Goal: Task Accomplishment & Management: Use online tool/utility

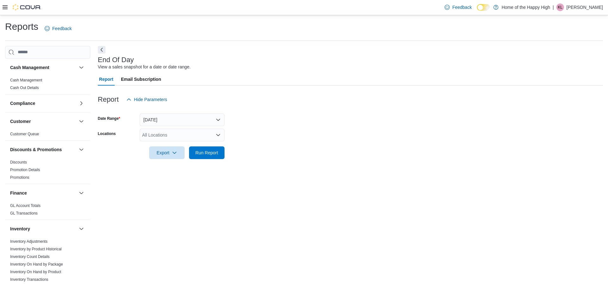
click at [191, 131] on div "All Locations" at bounding box center [182, 135] width 85 height 13
type input "****"
click at [184, 147] on span "Scarborough - [GEOGRAPHIC_DATA] - Fire & Flower" at bounding box center [219, 145] width 106 height 6
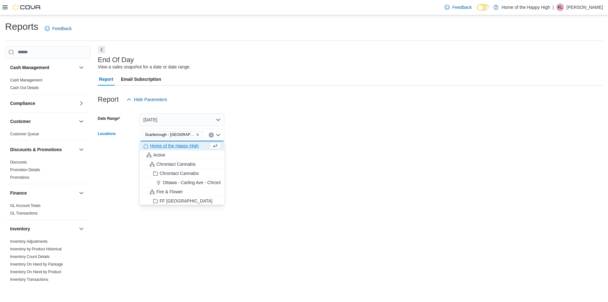
click at [232, 127] on form "Date Range [DATE] Locations [GEOGRAPHIC_DATA] - [GEOGRAPHIC_DATA] - Fire & Flow…" at bounding box center [350, 132] width 505 height 53
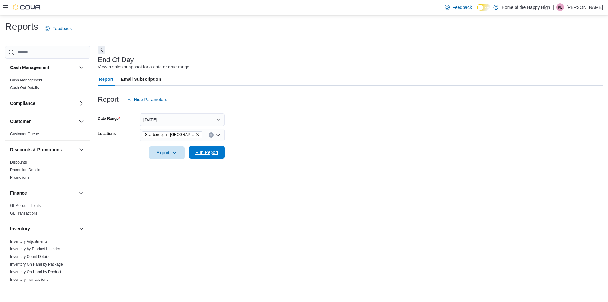
click at [217, 154] on span "Run Report" at bounding box center [206, 152] width 23 height 6
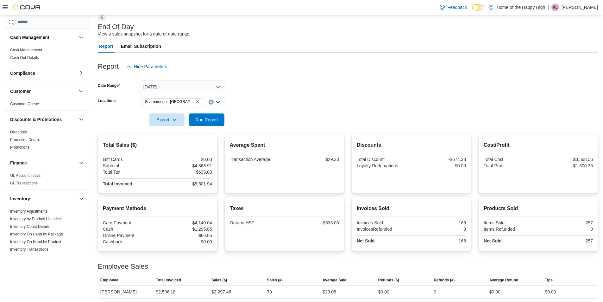
scroll to position [73, 0]
